Goal: Task Accomplishment & Management: Complete application form

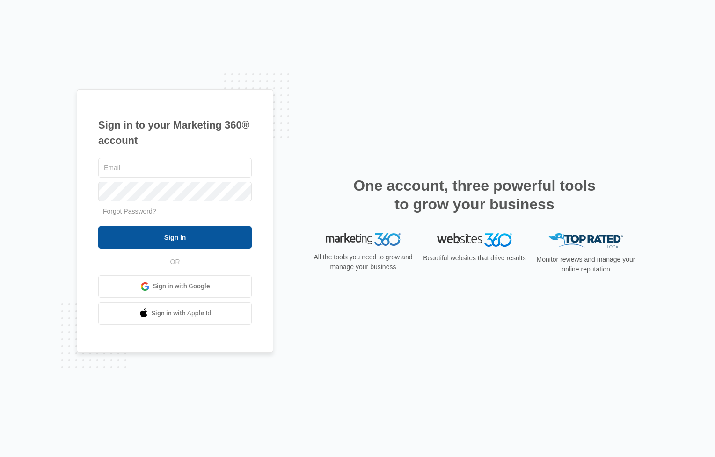
type input "[EMAIL_ADDRESS][DOMAIN_NAME]"
drag, startPoint x: 189, startPoint y: 242, endPoint x: 204, endPoint y: 239, distance: 15.1
click at [189, 242] on input "Sign In" at bounding box center [174, 237] width 153 height 22
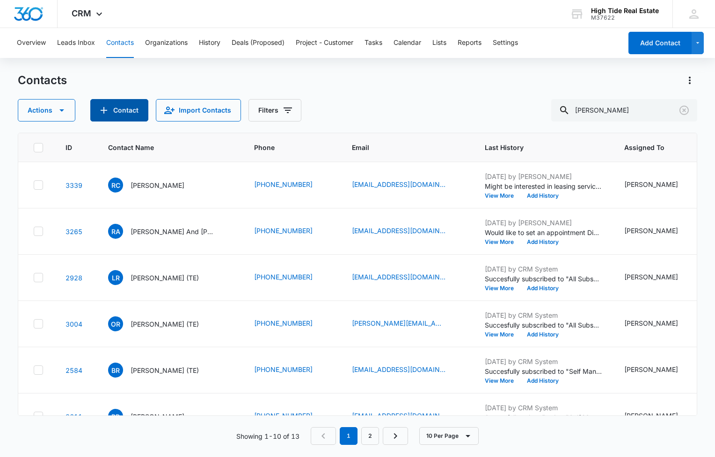
click at [127, 111] on button "Contact" at bounding box center [119, 110] width 58 height 22
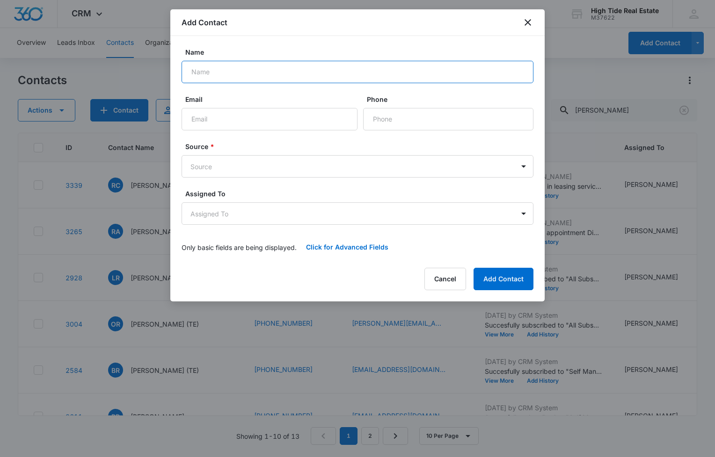
click at [271, 77] on input "Name" at bounding box center [357, 72] width 352 height 22
click at [310, 70] on input "[PERSON_NAME] and [PERSON_NAME]" at bounding box center [357, 72] width 352 height 22
type input "[PERSON_NAME] and [PERSON_NAME]"
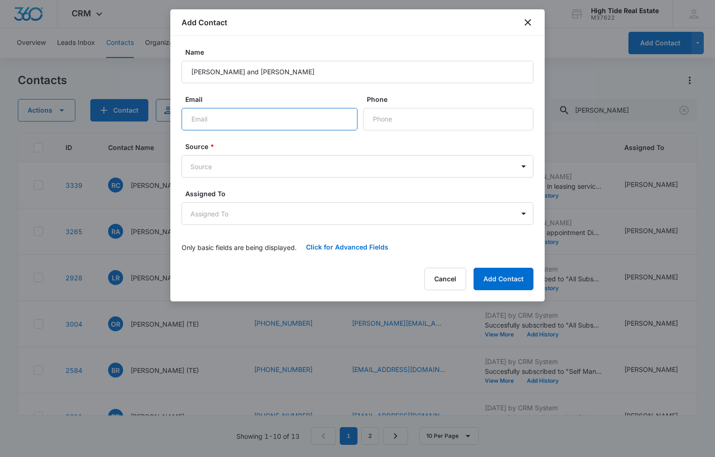
click at [256, 117] on input "Email" at bounding box center [269, 119] width 176 height 22
type input "w"
type input "[EMAIL_ADDRESS][DOMAIN_NAME]"
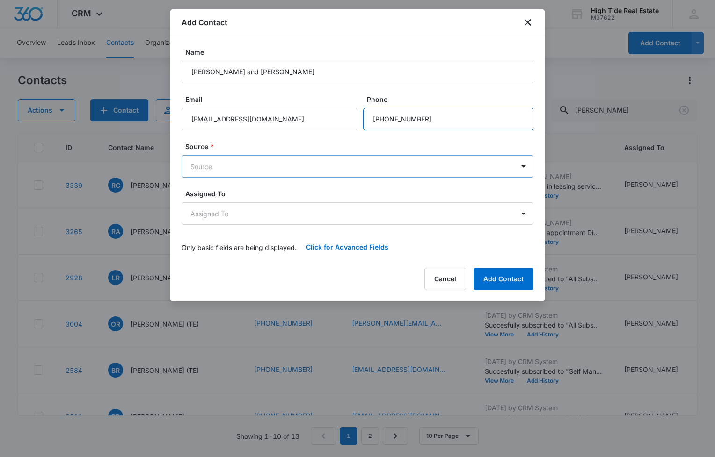
type input "[PHONE_NUMBER]"
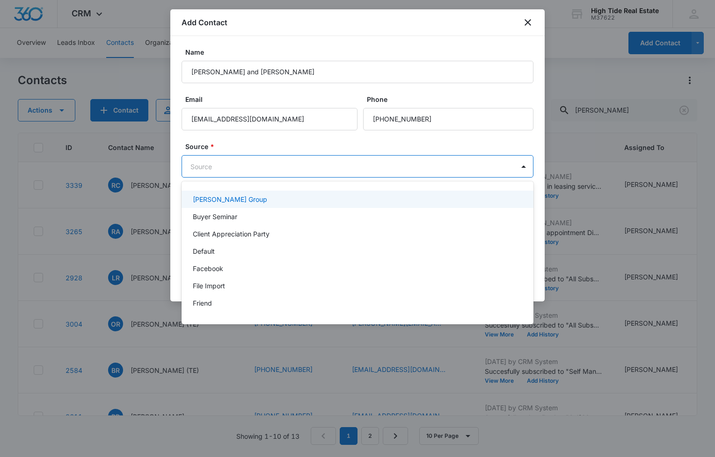
click at [225, 167] on body "CRM Apps Reputation Forms CRM Email Social Content Ads Intelligence Files Brand…" at bounding box center [357, 228] width 715 height 457
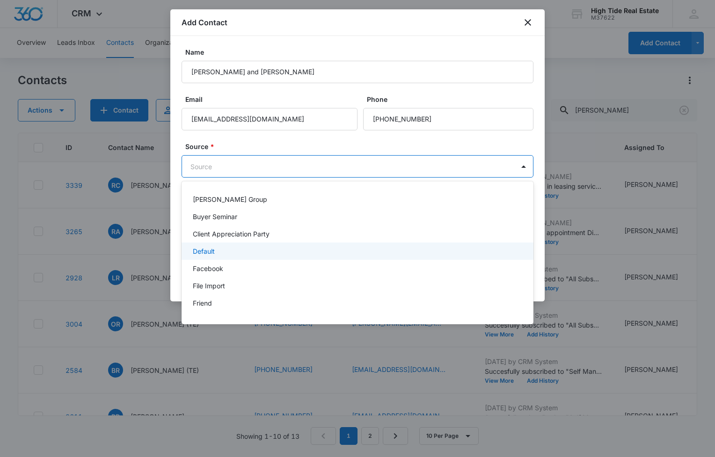
click at [230, 252] on div "Default" at bounding box center [356, 251] width 327 height 10
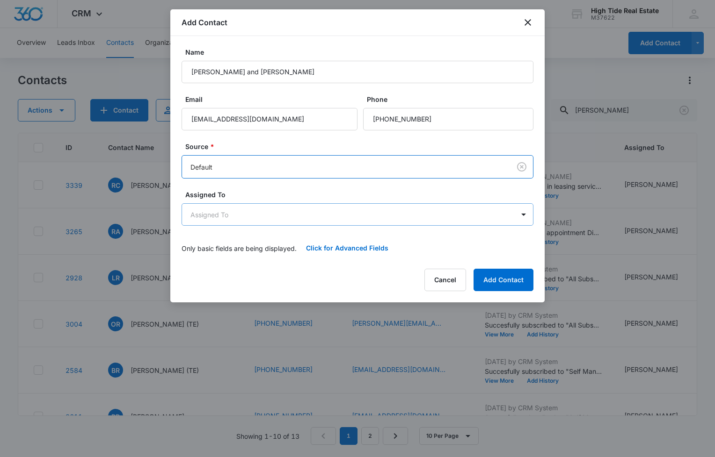
click at [222, 214] on body "CRM Apps Reputation Forms CRM Email Social Content Ads Intelligence Files Brand…" at bounding box center [357, 228] width 715 height 457
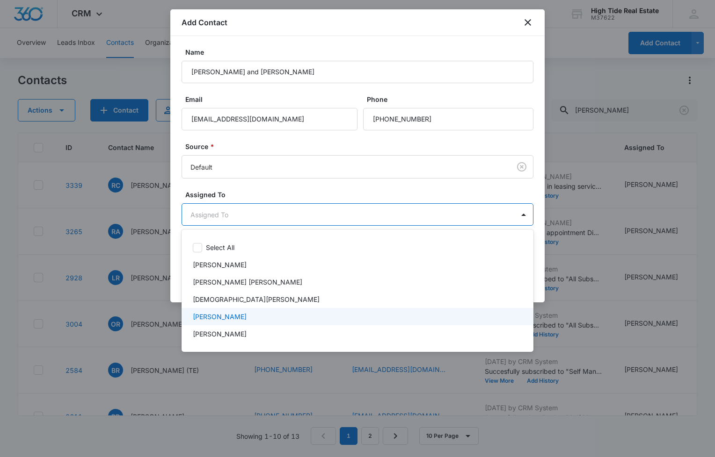
click at [225, 314] on p "[PERSON_NAME]" at bounding box center [220, 317] width 54 height 10
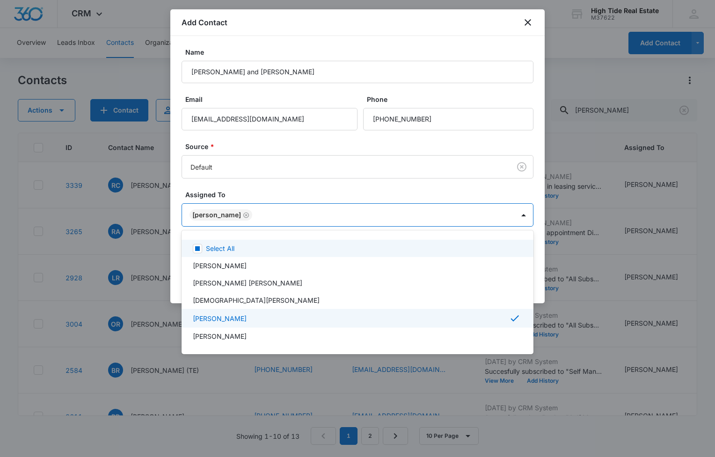
click at [282, 195] on div at bounding box center [357, 228] width 715 height 457
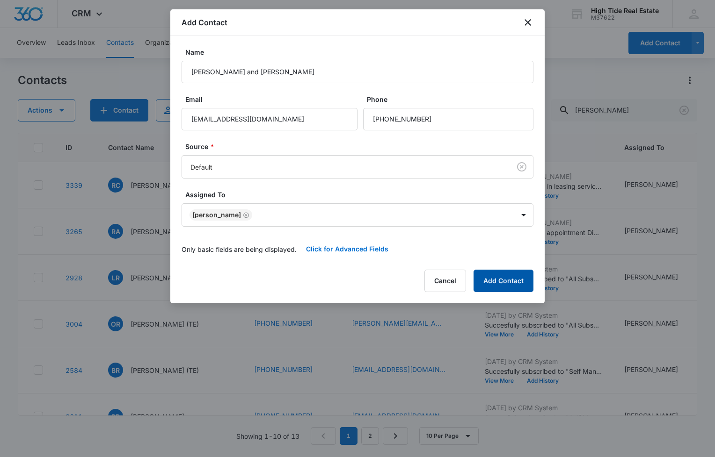
click at [498, 276] on button "Add Contact" at bounding box center [503, 281] width 60 height 22
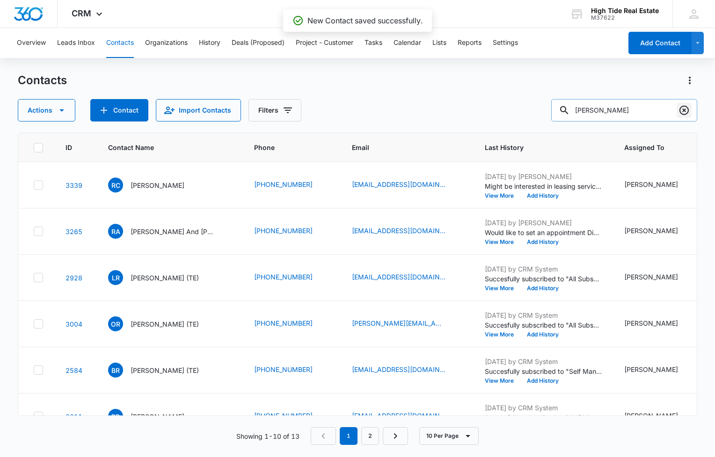
click at [683, 110] on icon "Clear" at bounding box center [683, 110] width 9 height 9
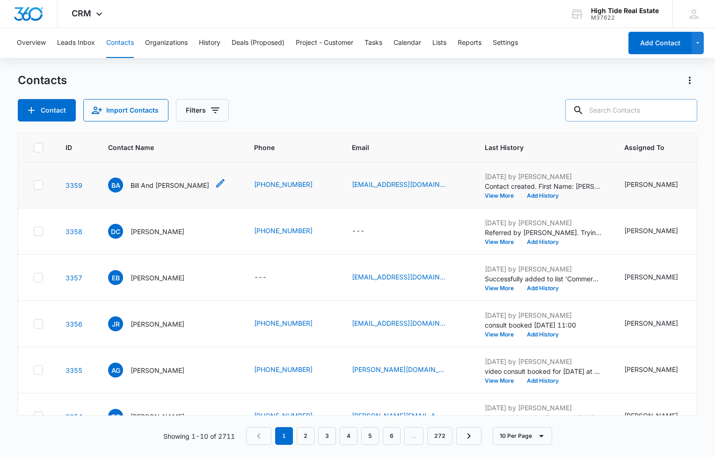
click at [155, 183] on p "Bill And [PERSON_NAME]" at bounding box center [169, 186] width 79 height 10
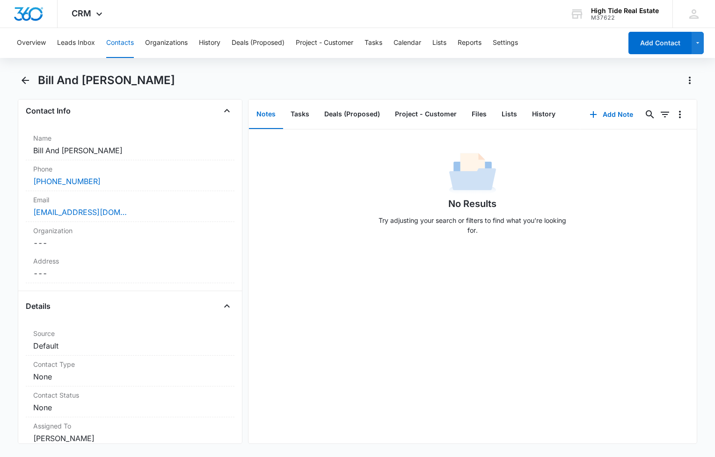
scroll to position [165, 0]
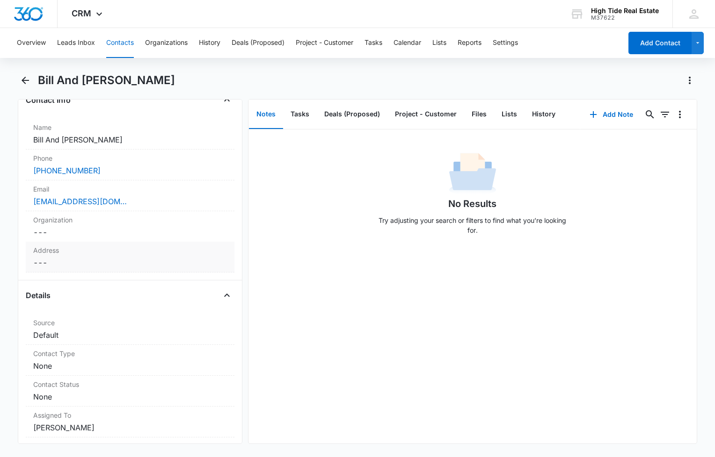
click at [75, 266] on dd "Cancel Save Changes ---" at bounding box center [130, 262] width 194 height 11
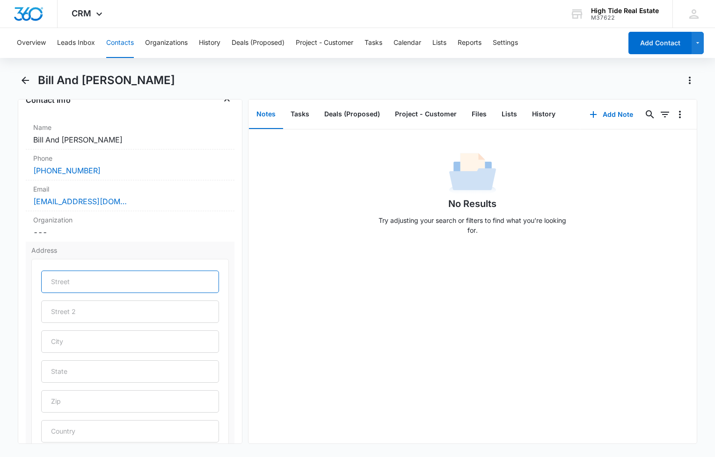
click at [77, 275] on input "text" at bounding box center [130, 282] width 178 height 22
type input "[STREET_ADDRESS]"
type input "Santa [PERSON_NAME]"
type input "CA"
type input "95062"
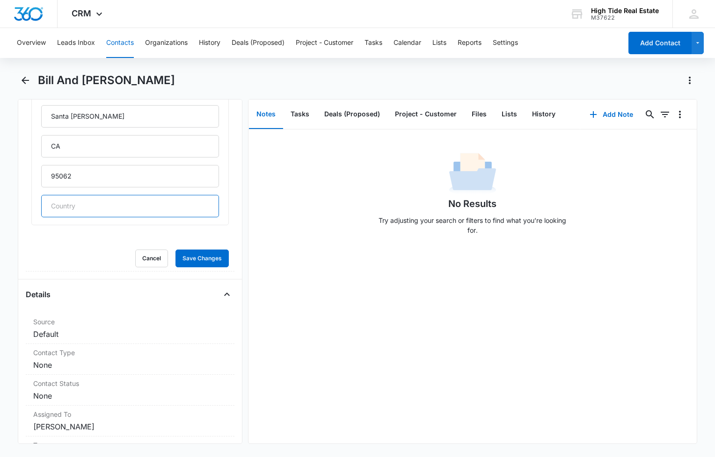
scroll to position [399, 0]
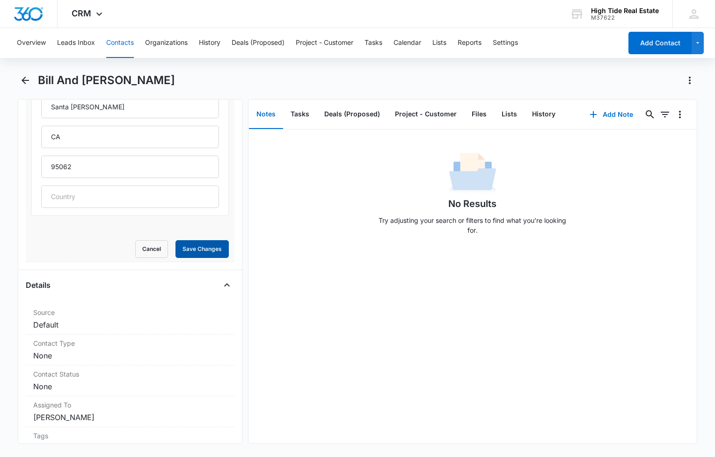
click at [193, 249] on button "Save Changes" at bounding box center [201, 249] width 53 height 18
click at [78, 329] on dd "Cancel Save Changes Default" at bounding box center [130, 324] width 194 height 11
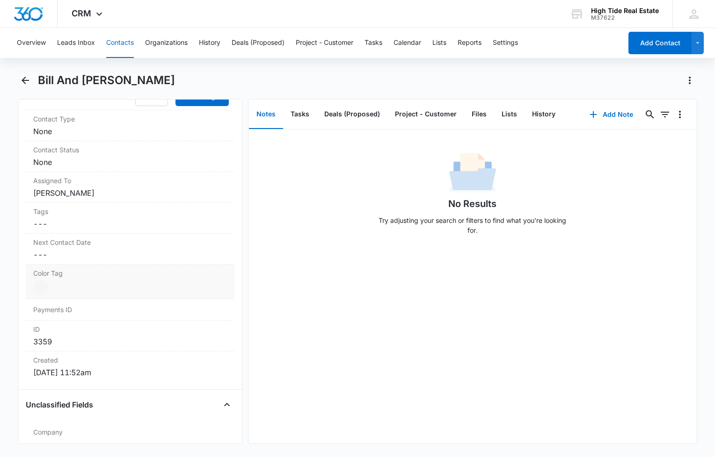
scroll to position [228, 0]
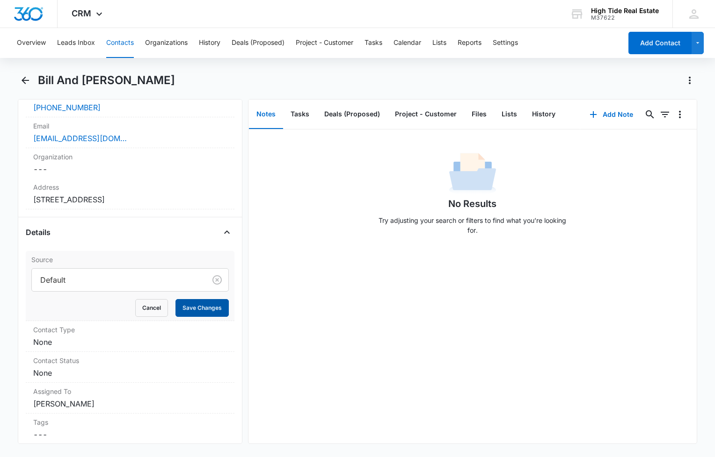
click at [202, 304] on button "Save Changes" at bounding box center [201, 308] width 53 height 18
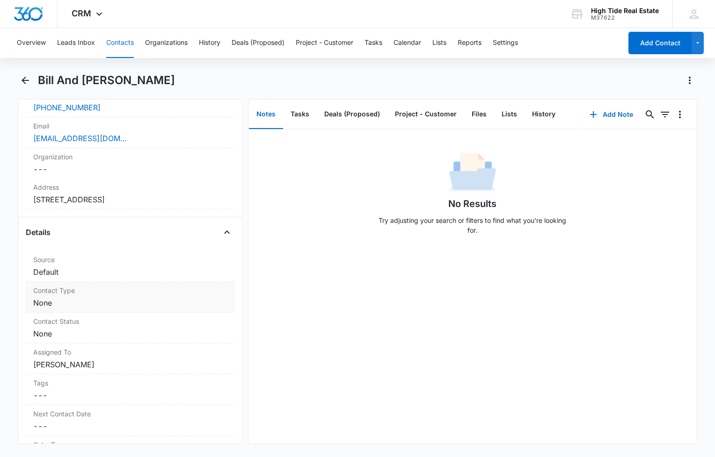
click at [66, 304] on dd "Cancel Save Changes None" at bounding box center [130, 302] width 194 height 11
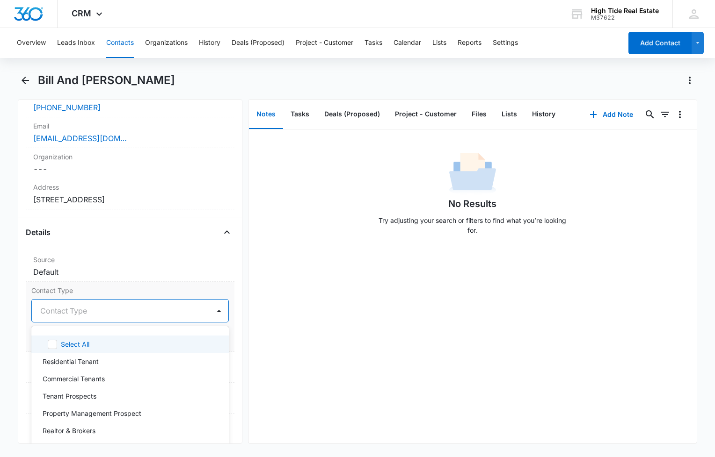
click at [71, 313] on div at bounding box center [118, 310] width 157 height 13
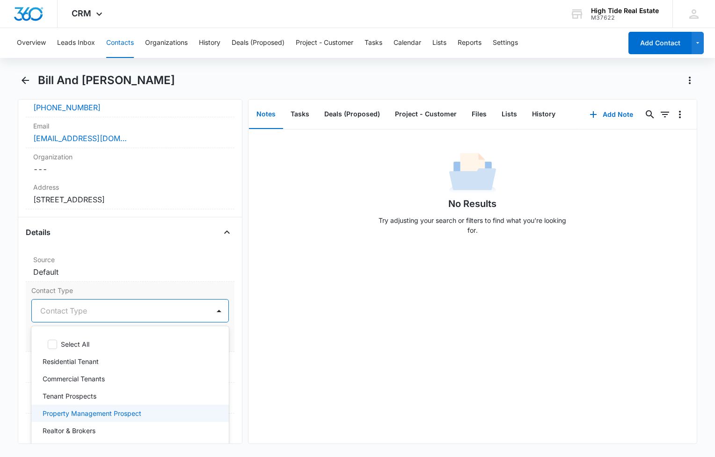
click at [104, 420] on div "Property Management Prospect" at bounding box center [129, 413] width 197 height 17
drag, startPoint x: 14, startPoint y: 356, endPoint x: 48, endPoint y: 347, distance: 34.8
click at [14, 356] on main "Bill And [PERSON_NAME] Remove BA Bill And [PERSON_NAME] Contact Info Name Cance…" at bounding box center [357, 264] width 715 height 383
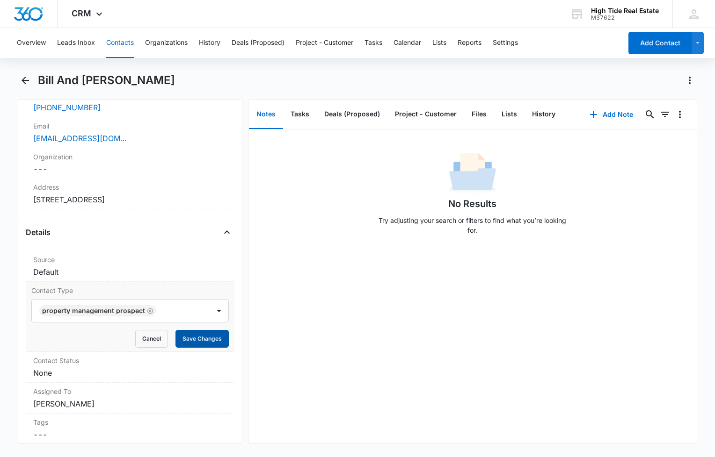
drag, startPoint x: 216, startPoint y: 337, endPoint x: 189, endPoint y: 340, distance: 26.8
click at [215, 337] on button "Save Changes" at bounding box center [201, 339] width 53 height 18
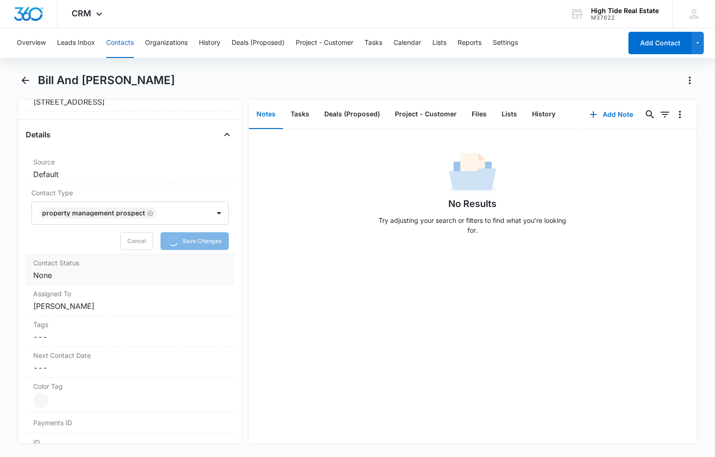
scroll to position [342, 0]
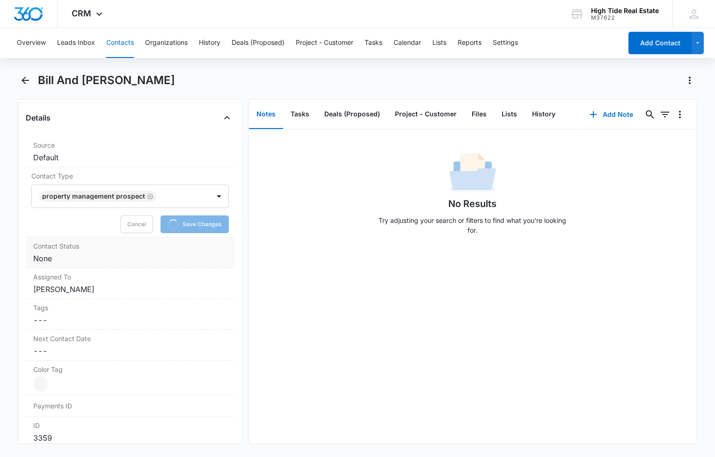
click at [79, 259] on dd "Cancel Save Changes None" at bounding box center [130, 258] width 194 height 11
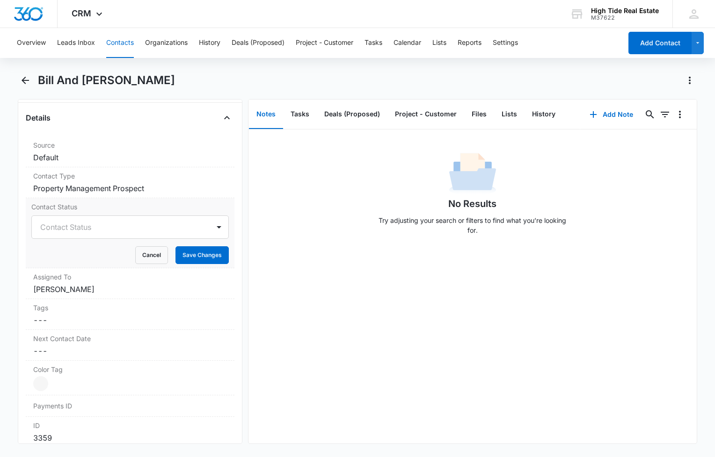
click at [75, 267] on div "Contact Status Contact Status Cancel Save Changes" at bounding box center [130, 233] width 209 height 70
click at [75, 232] on div at bounding box center [118, 227] width 157 height 13
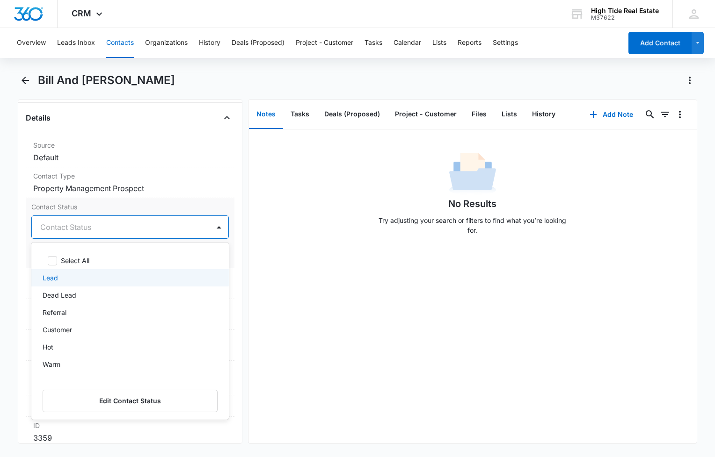
drag, startPoint x: 75, startPoint y: 276, endPoint x: 31, endPoint y: 264, distance: 45.2
click at [75, 276] on div "Lead" at bounding box center [129, 278] width 173 height 10
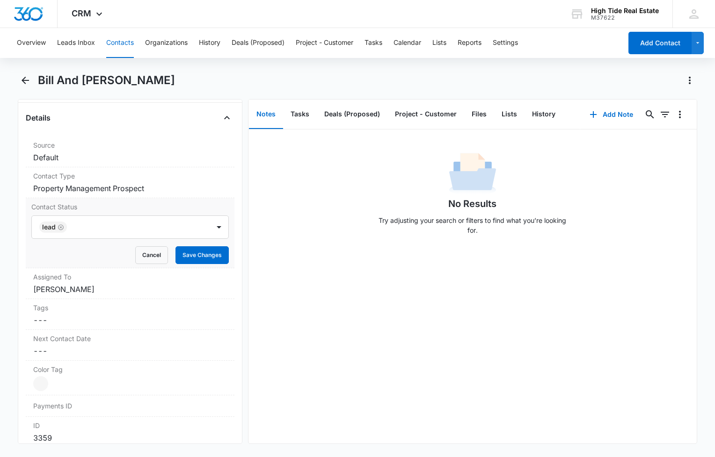
drag, startPoint x: 13, startPoint y: 261, endPoint x: 22, endPoint y: 261, distance: 9.4
click at [14, 261] on main "Bill And [PERSON_NAME] Remove BA Bill And [PERSON_NAME] Contact Info Name Cance…" at bounding box center [357, 264] width 715 height 383
click at [205, 257] on button "Save Changes" at bounding box center [201, 255] width 53 height 18
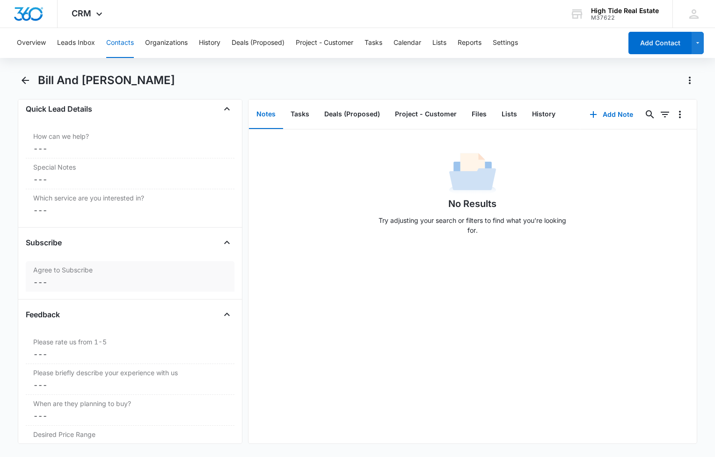
scroll to position [894, 0]
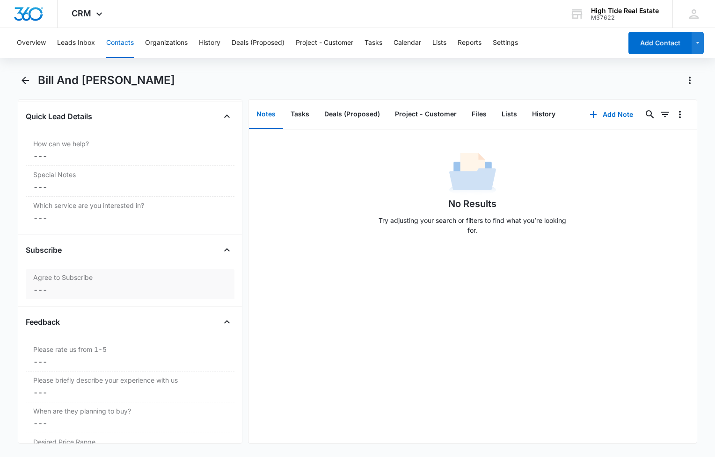
click at [93, 290] on dd "Cancel Save Changes ---" at bounding box center [130, 289] width 194 height 11
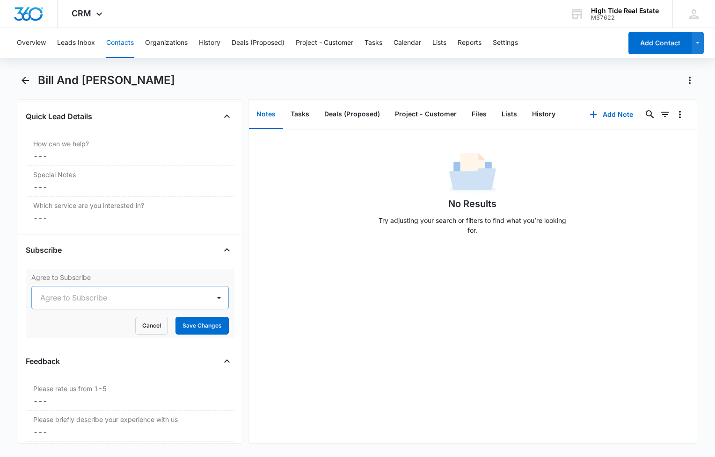
click at [161, 292] on div at bounding box center [118, 297] width 157 height 13
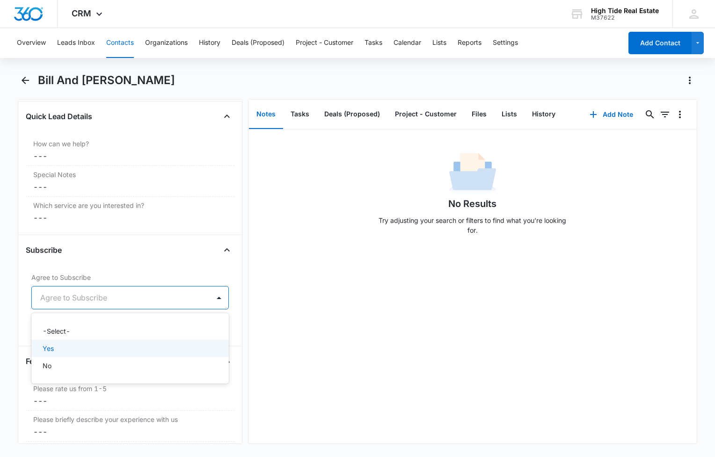
click at [102, 345] on div "Yes" at bounding box center [129, 349] width 173 height 10
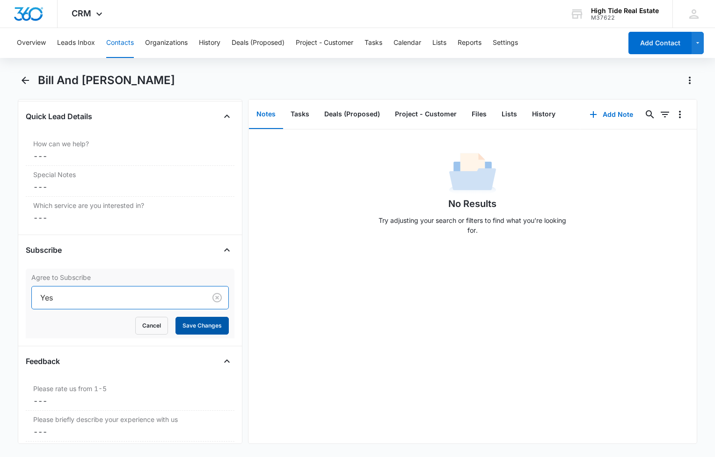
click at [209, 327] on button "Save Changes" at bounding box center [201, 326] width 53 height 18
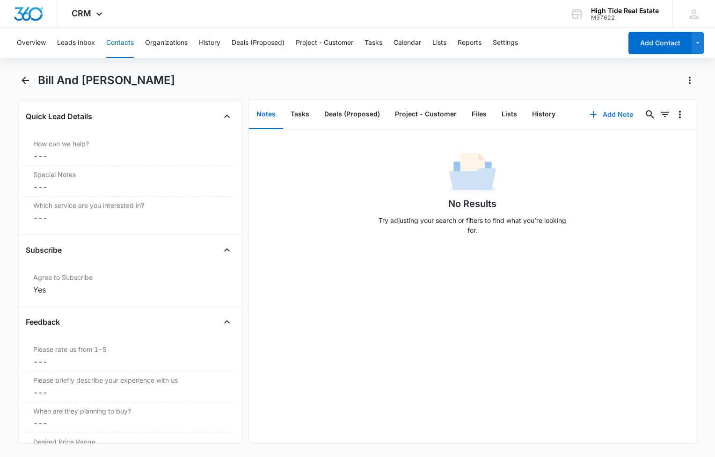
click at [615, 113] on button "Add Note" at bounding box center [611, 114] width 62 height 22
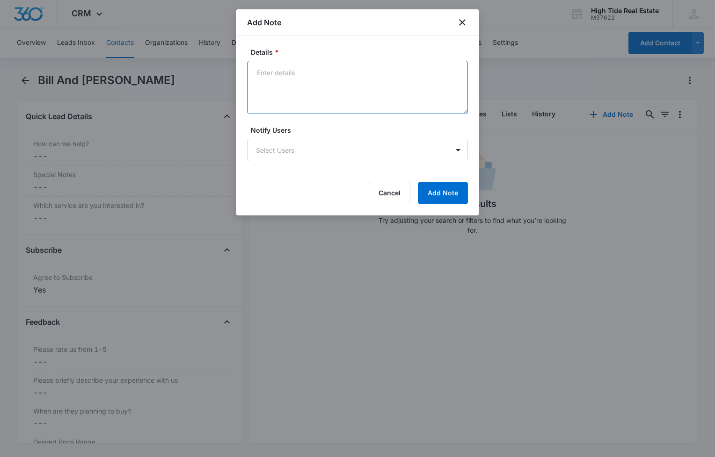
click at [303, 97] on textarea "Details *" at bounding box center [357, 87] width 221 height 53
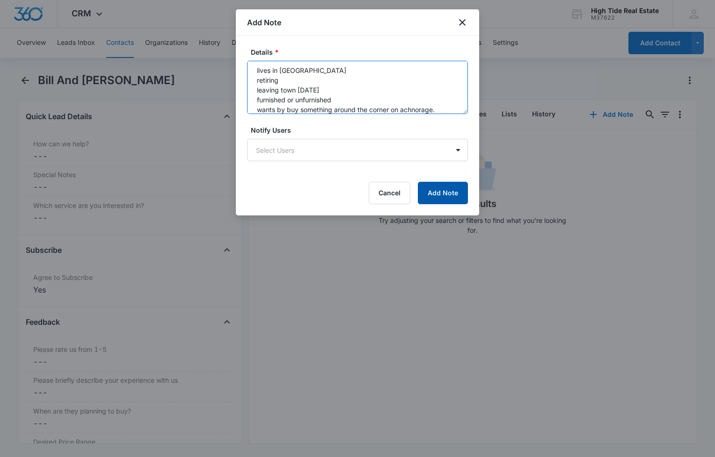
type textarea "Referred by [PERSON_NAME]. - Came highly recommended. lives in [GEOGRAPHIC_DATA…"
drag, startPoint x: 442, startPoint y: 194, endPoint x: 470, endPoint y: 194, distance: 28.1
click at [442, 194] on button "Add Note" at bounding box center [443, 193] width 50 height 22
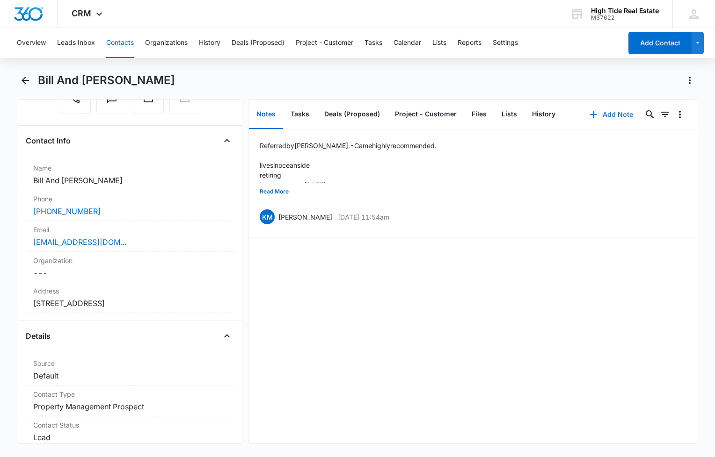
scroll to position [64, 0]
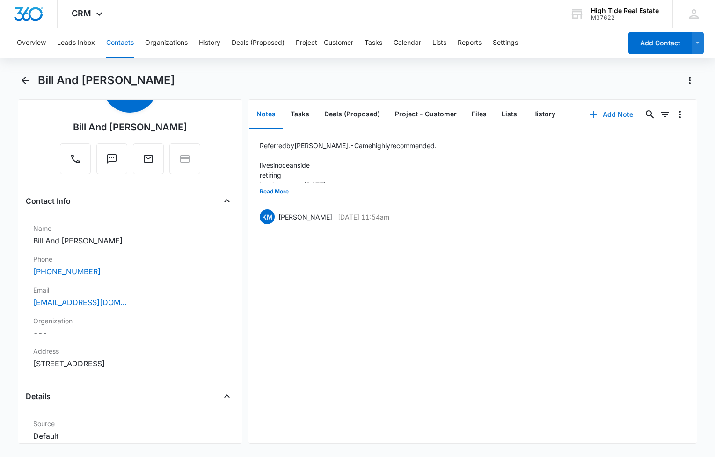
click at [627, 114] on button "Add Note" at bounding box center [611, 114] width 62 height 22
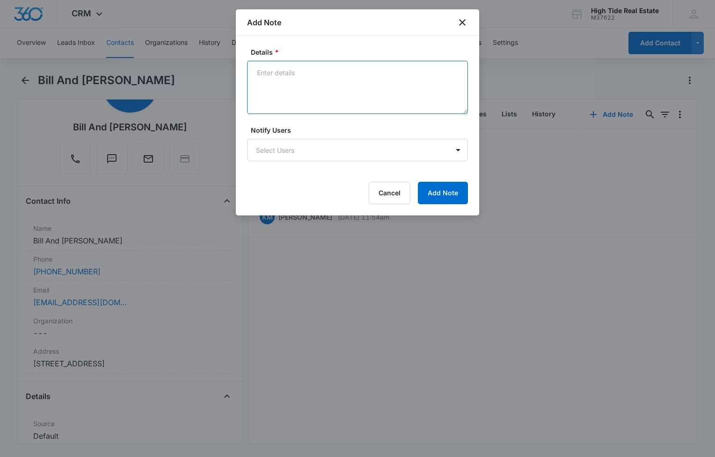
click at [303, 99] on textarea "Details *" at bounding box center [357, 87] width 221 height 53
type textarea "Consult booked for [DATE] 11am w [GEOGRAPHIC_DATA]"
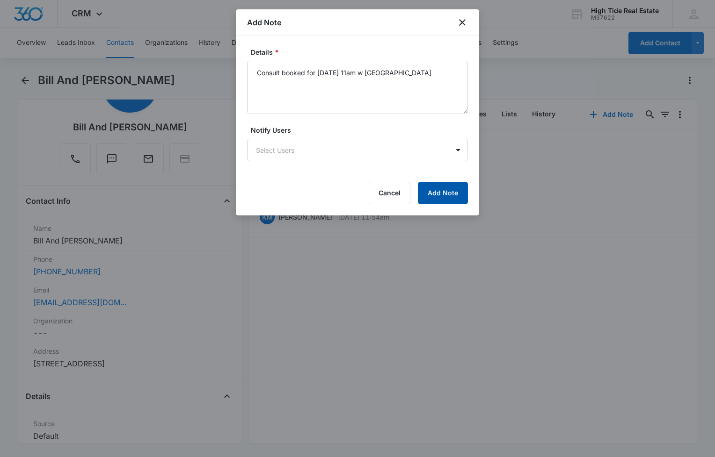
drag, startPoint x: 445, startPoint y: 192, endPoint x: 433, endPoint y: 184, distance: 14.5
click at [445, 191] on button "Add Note" at bounding box center [443, 193] width 50 height 22
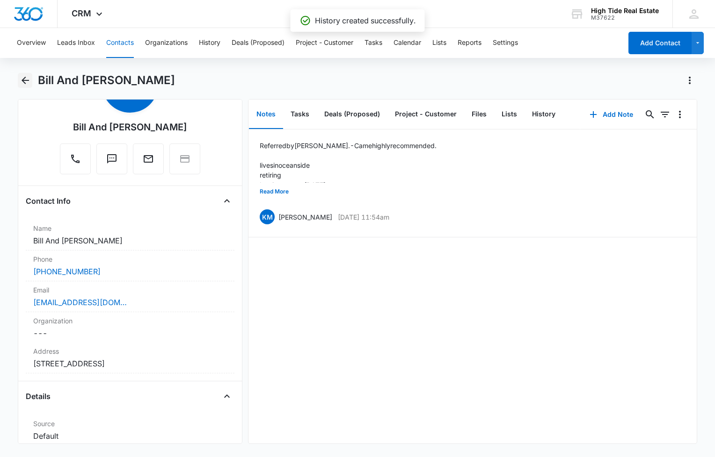
click at [25, 81] on icon "Back" at bounding box center [25, 80] width 11 height 11
